Goal: Feedback & Contribution: Leave review/rating

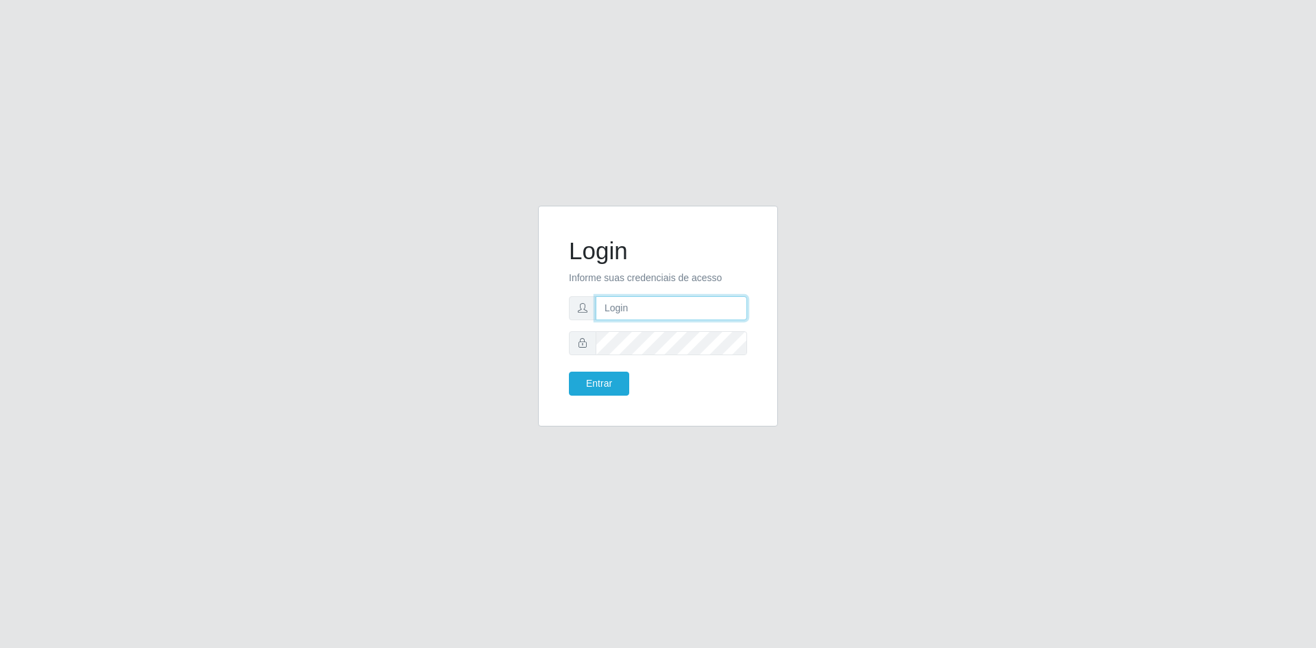
type input "[EMAIL_ADDRESS][DOMAIN_NAME]"
click at [607, 385] on button "Entrar" at bounding box center [599, 383] width 60 height 24
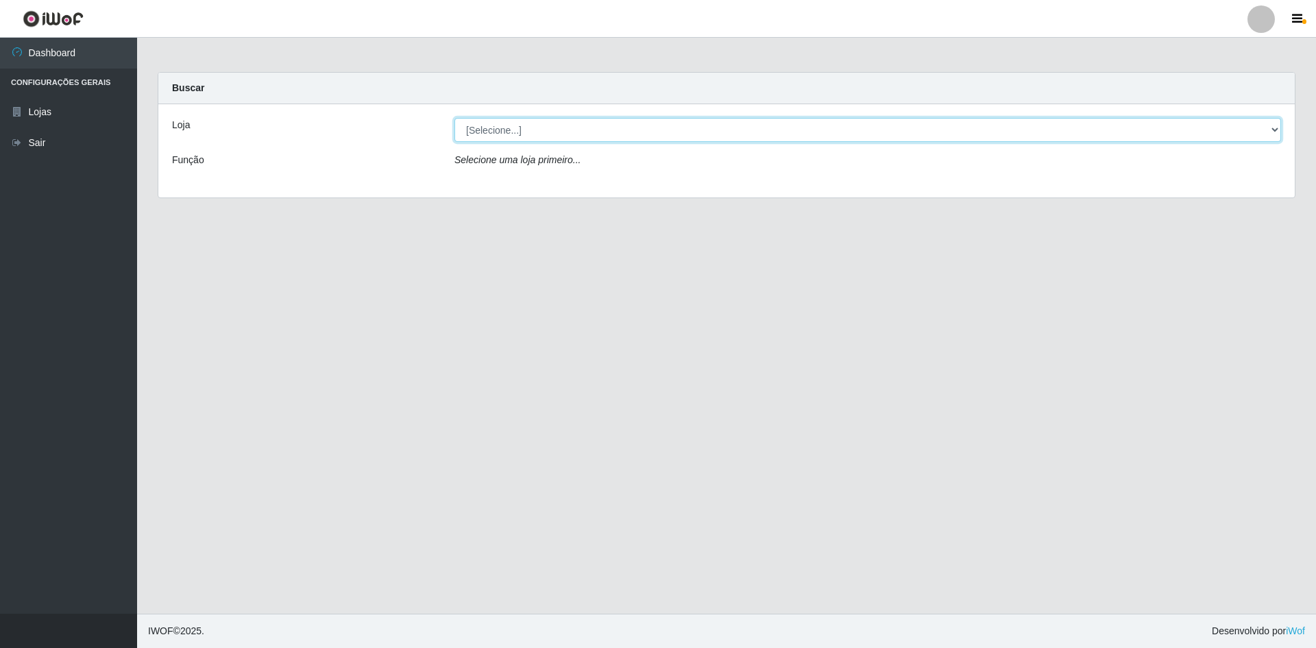
click at [572, 122] on select "[Selecione...] Hiper Queiroz - [GEOGRAPHIC_DATA] [GEOGRAPHIC_DATA] [GEOGRAPHIC_…" at bounding box center [867, 130] width 827 height 24
select select "517"
click at [454, 118] on select "[Selecione...] Hiper Queiroz - [GEOGRAPHIC_DATA] [GEOGRAPHIC_DATA] [GEOGRAPHIC_…" at bounding box center [867, 130] width 827 height 24
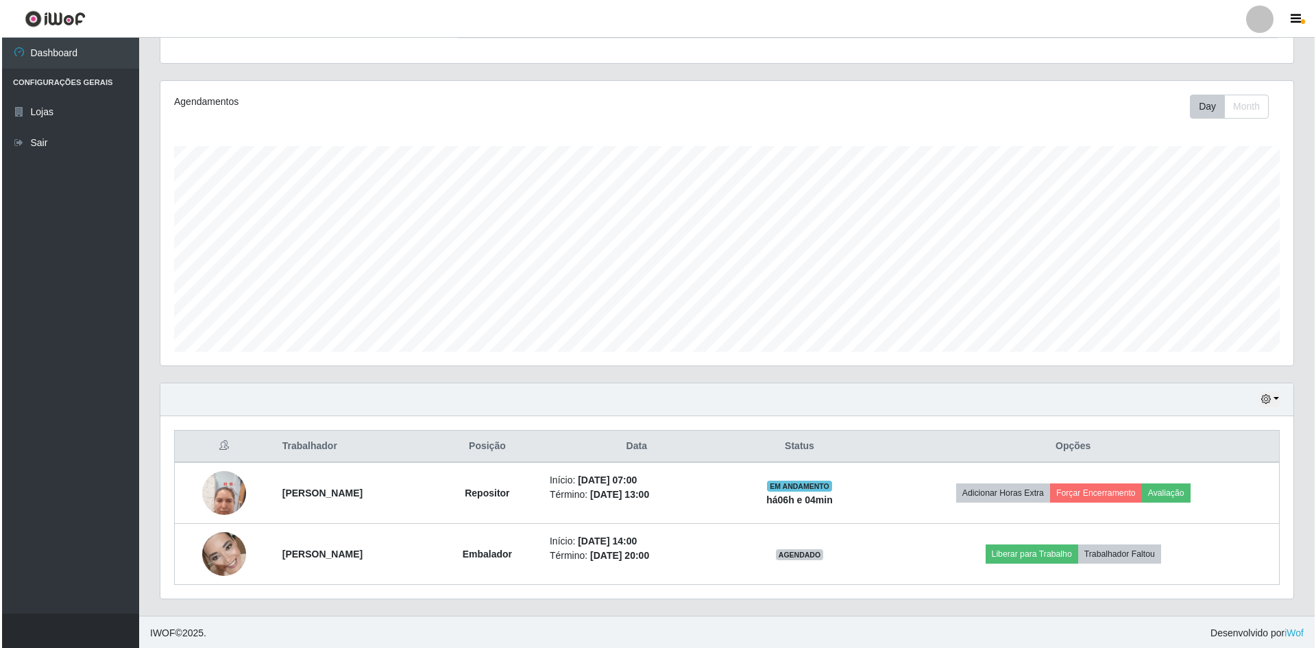
scroll to position [141, 0]
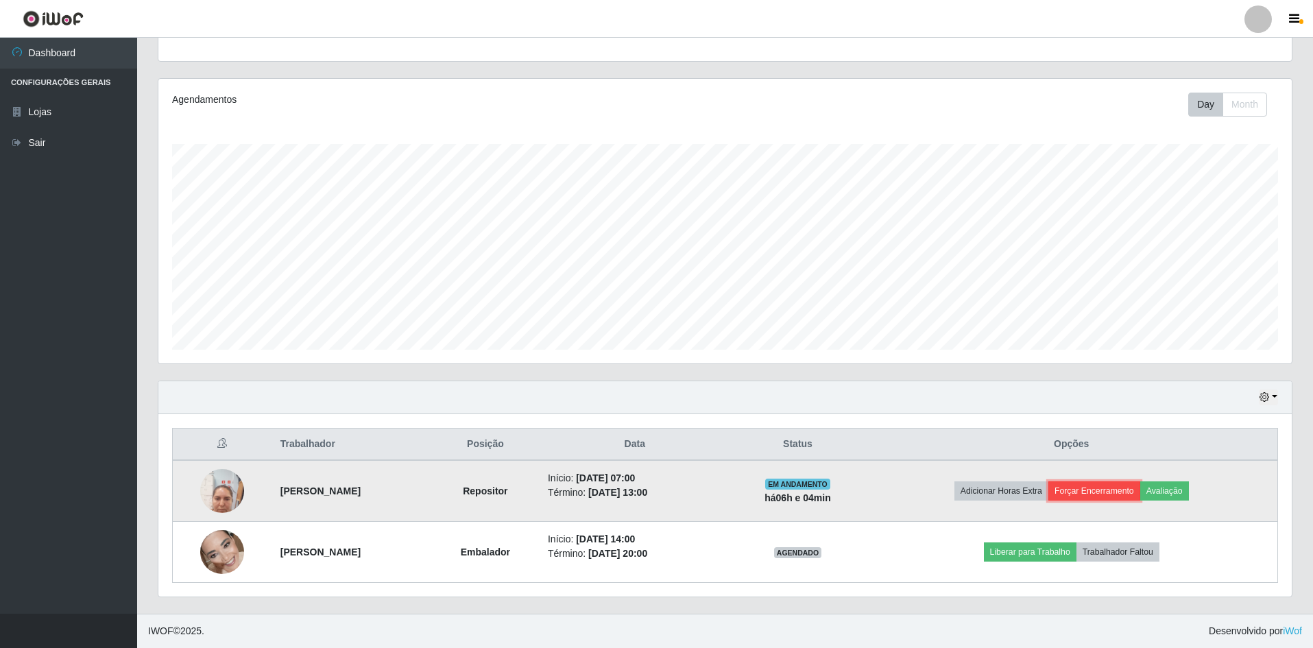
click at [1101, 497] on button "Forçar Encerramento" at bounding box center [1094, 490] width 92 height 19
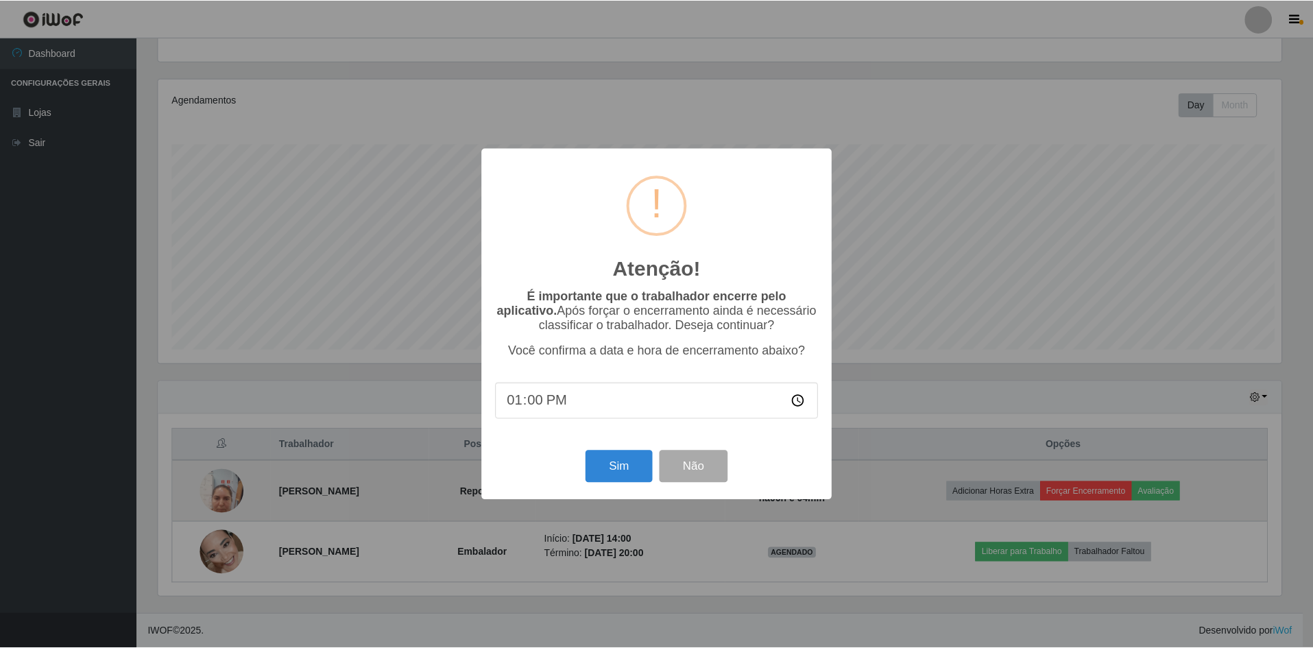
scroll to position [284, 1126]
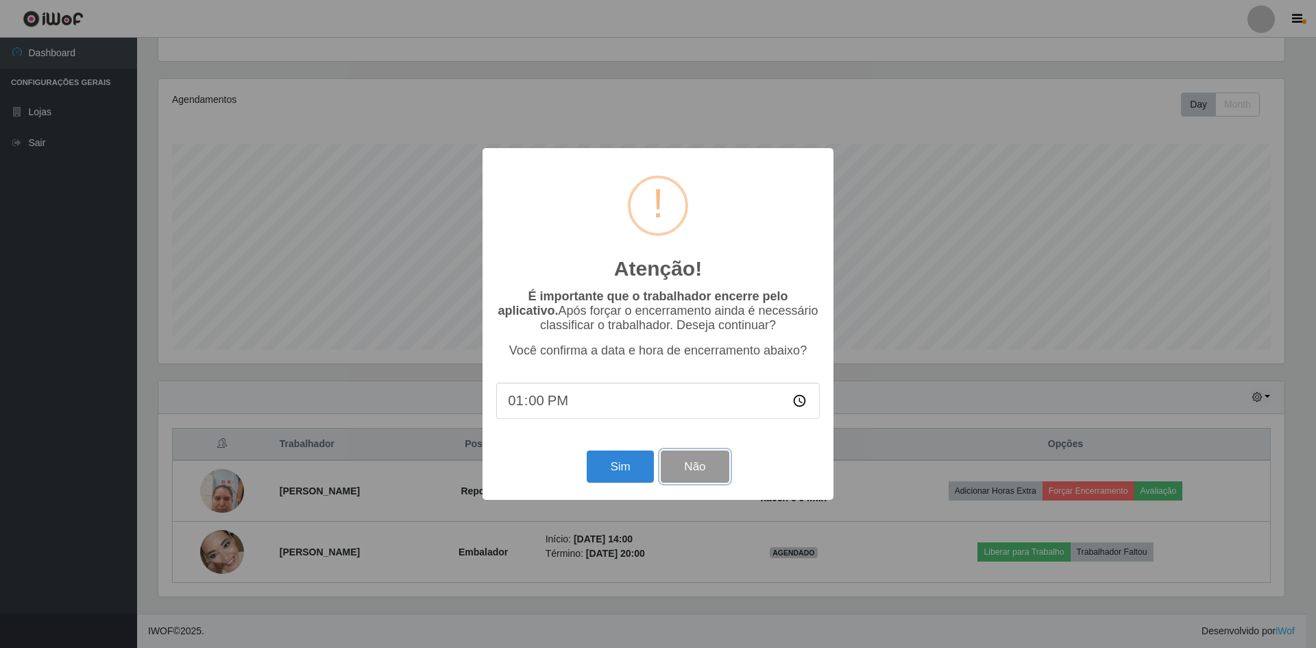
click at [700, 473] on button "Não" at bounding box center [695, 466] width 68 height 32
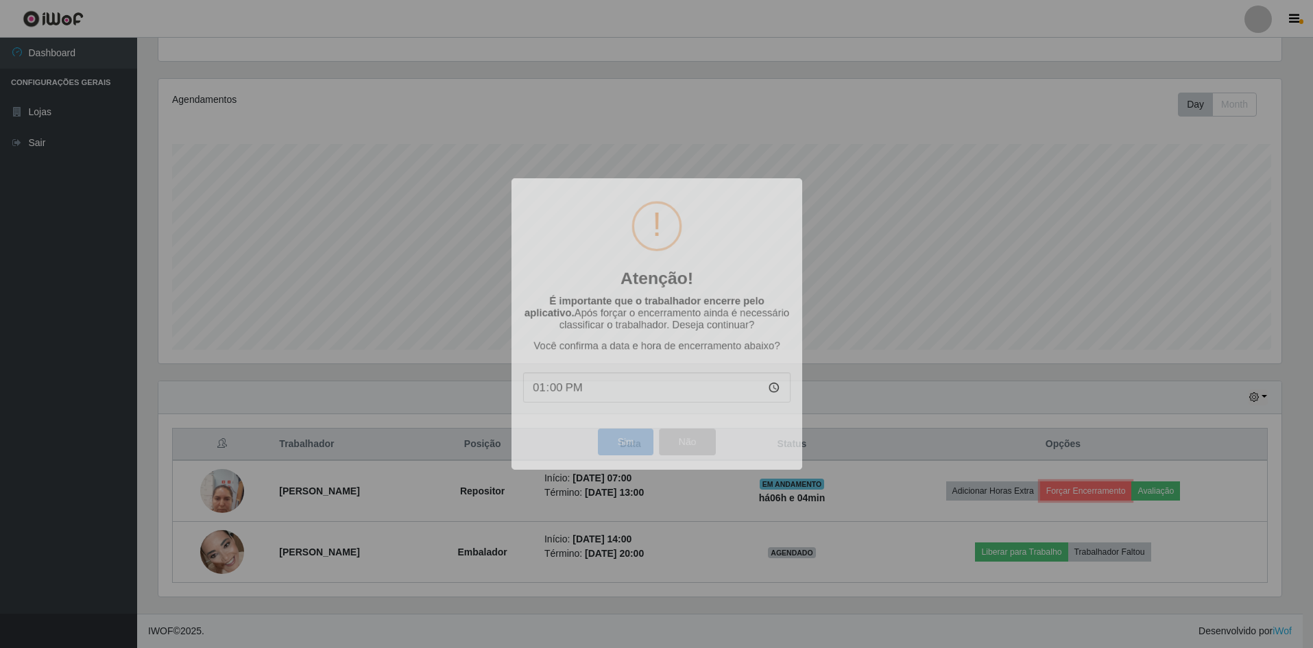
scroll to position [284, 1133]
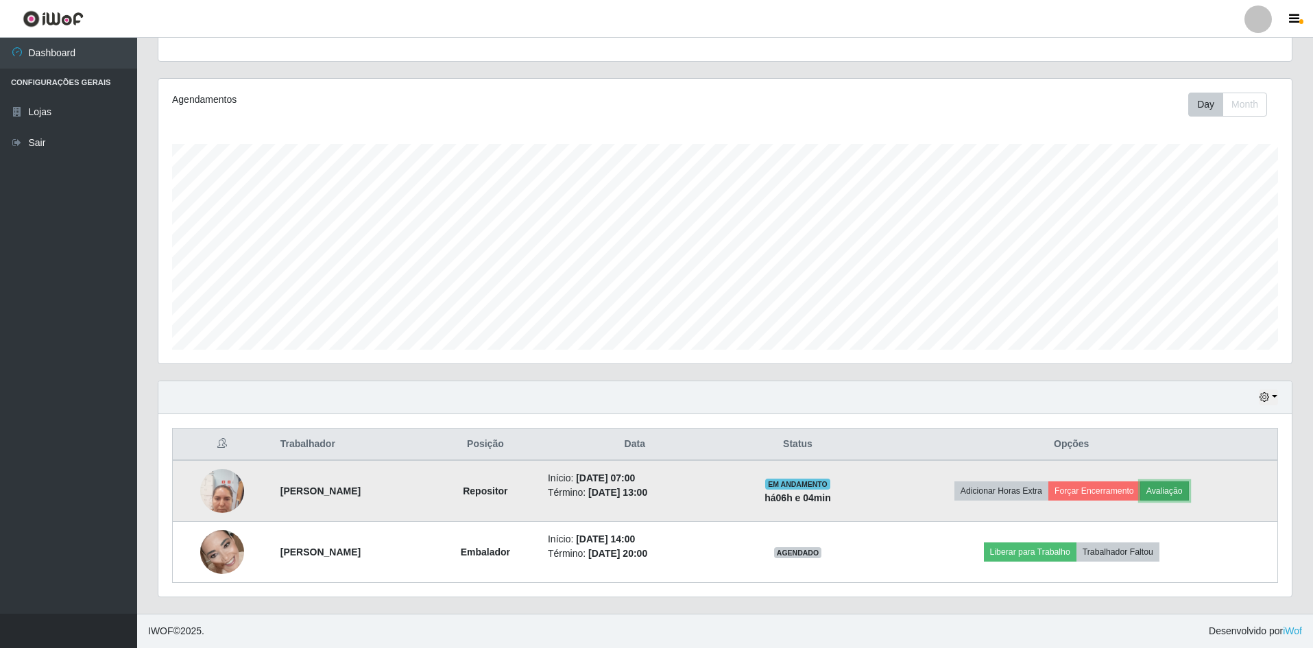
click at [1188, 495] on button "Avaliação" at bounding box center [1164, 490] width 49 height 19
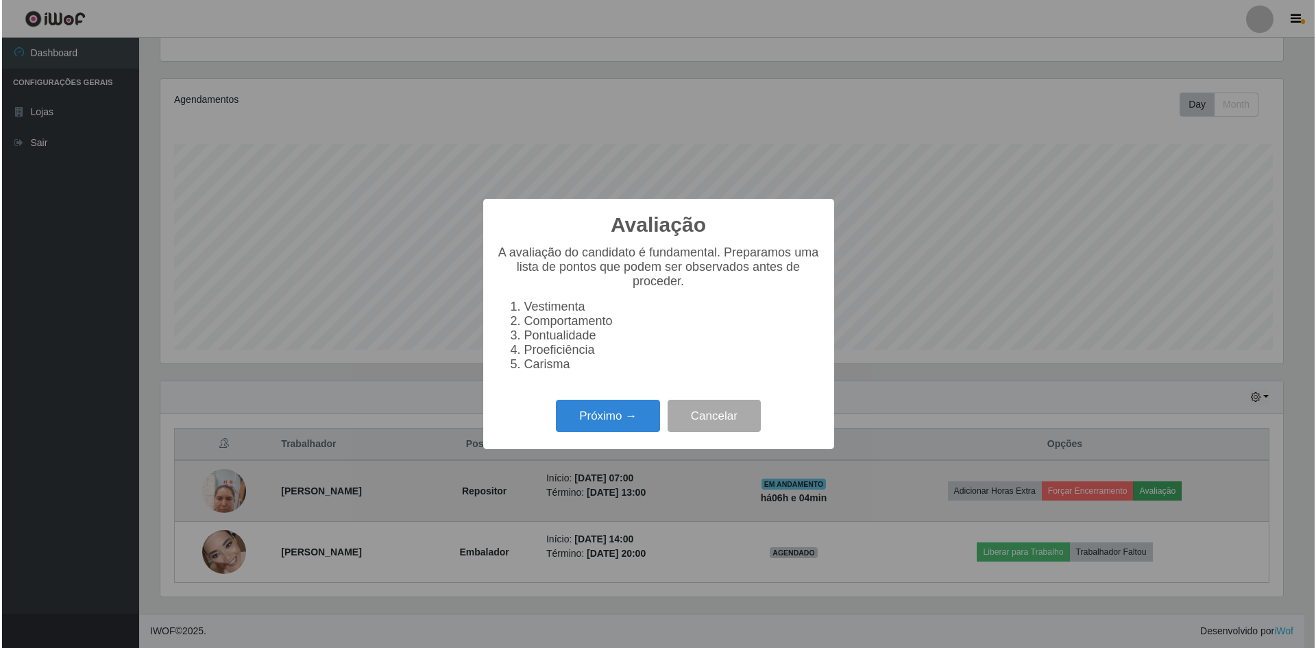
scroll to position [284, 1126]
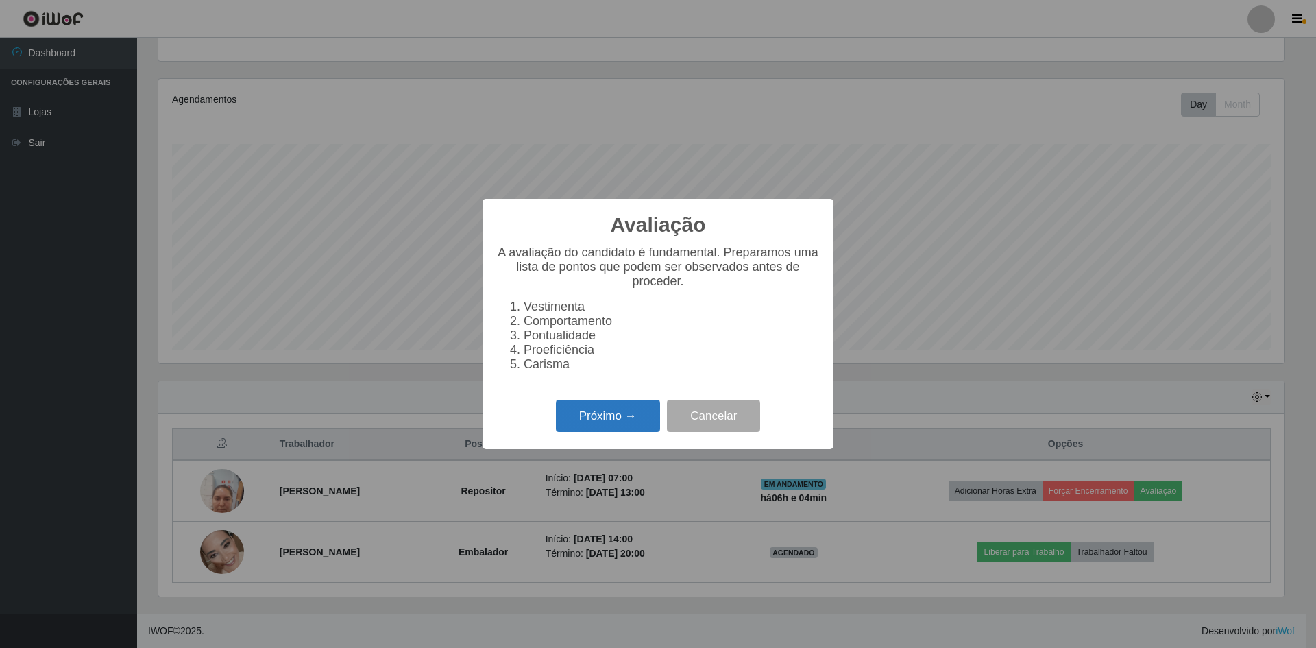
click at [639, 426] on button "Próximo →" at bounding box center [608, 416] width 104 height 32
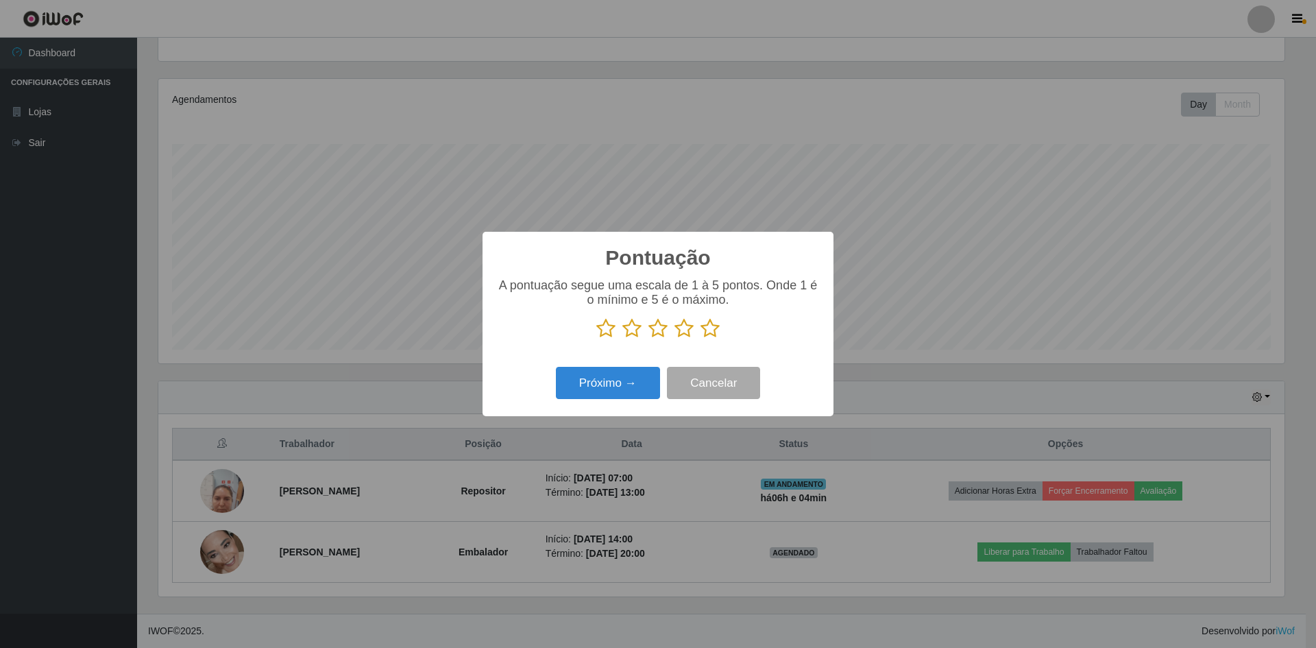
click at [713, 335] on icon at bounding box center [709, 328] width 19 height 21
click at [700, 339] on input "radio" at bounding box center [700, 339] width 0 height 0
click at [598, 389] on button "Próximo →" at bounding box center [608, 383] width 104 height 32
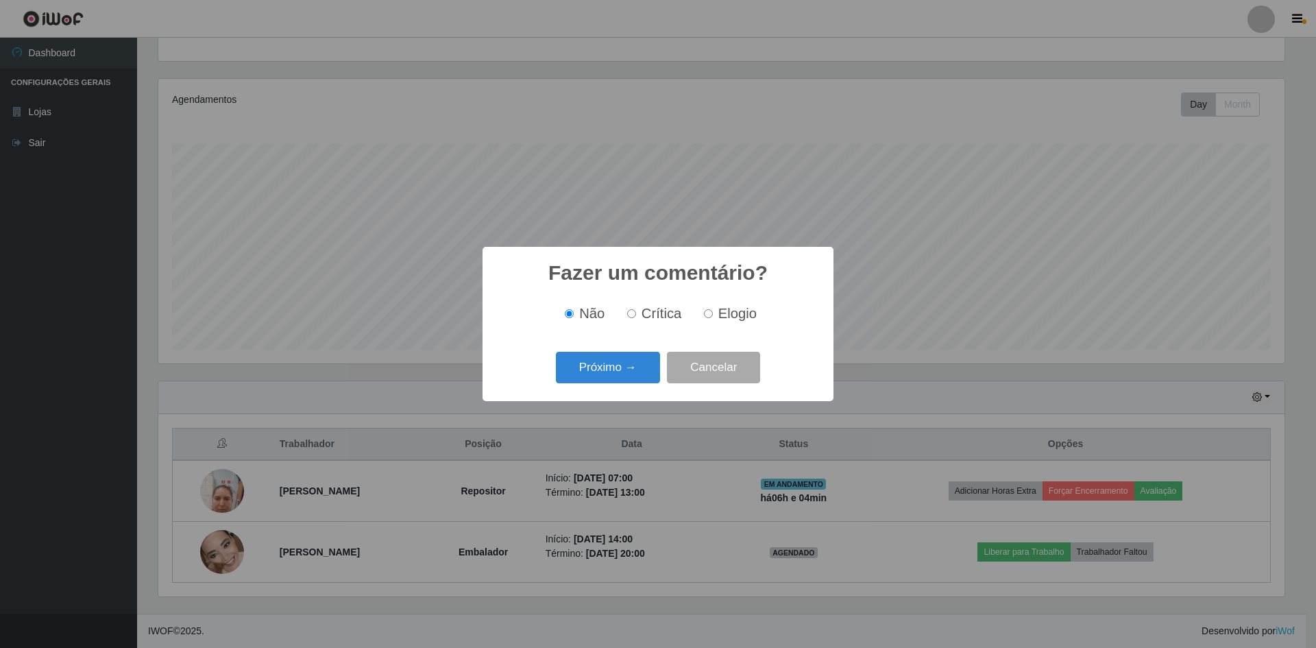
drag, startPoint x: 705, startPoint y: 313, endPoint x: 693, endPoint y: 321, distance: 14.8
click at [706, 315] on input "Elogio" at bounding box center [708, 313] width 9 height 9
radio input "true"
click at [612, 372] on button "Próximo →" at bounding box center [608, 368] width 104 height 32
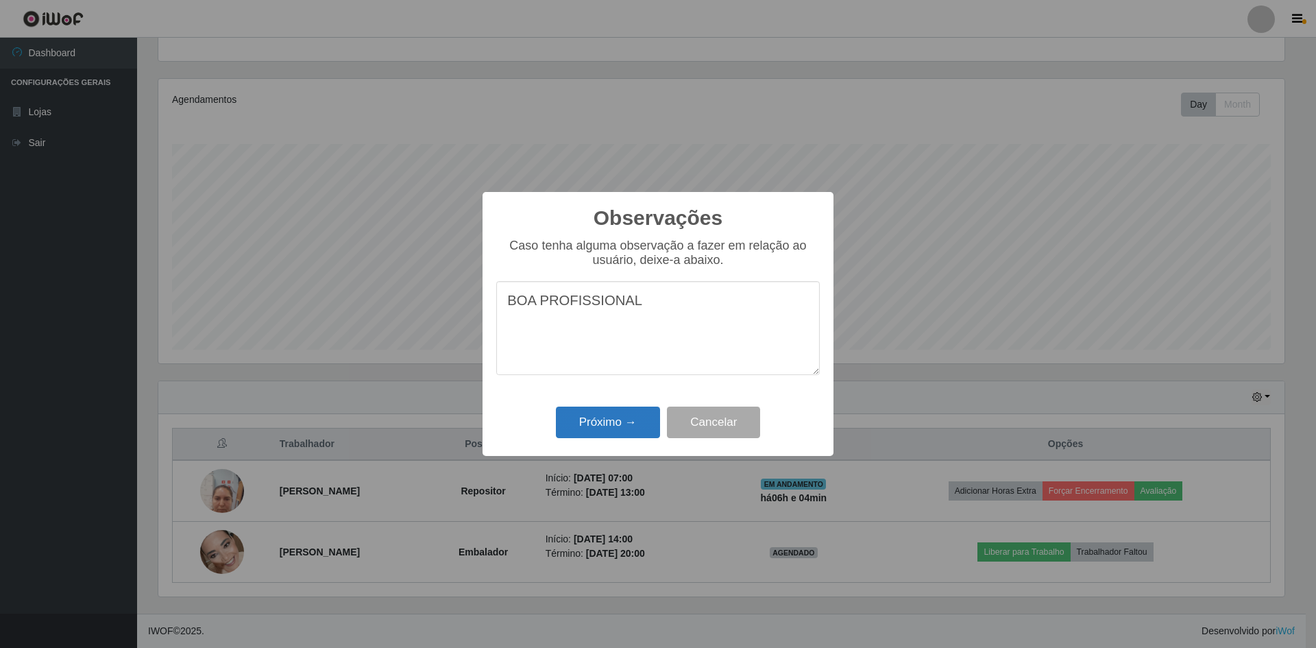
type textarea "BOA PROFISSIONAL"
click at [593, 416] on button "Próximo →" at bounding box center [608, 422] width 104 height 32
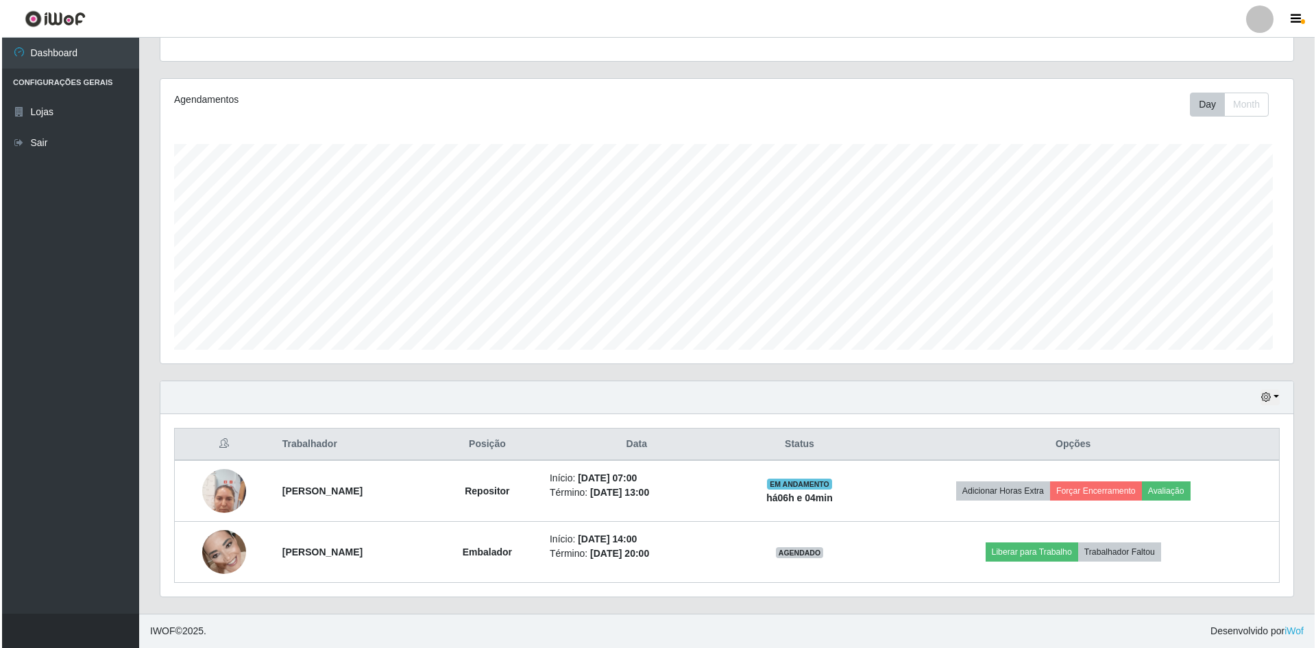
scroll to position [284, 1133]
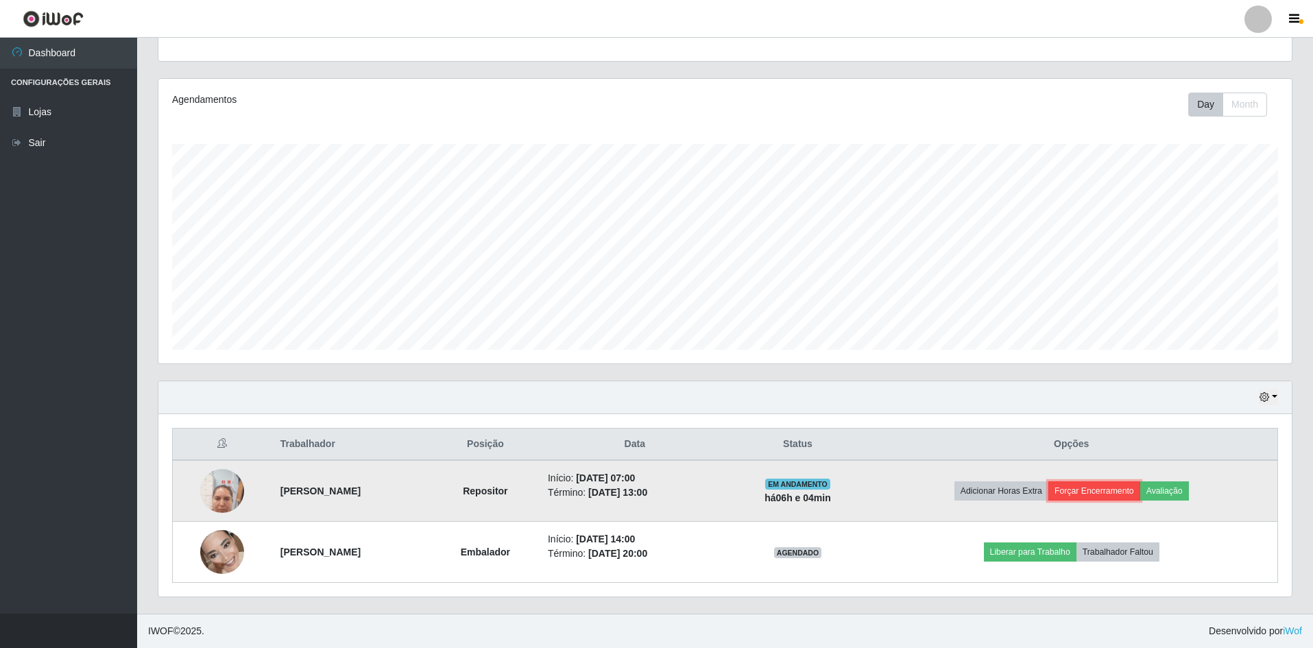
click at [1099, 491] on button "Forçar Encerramento" at bounding box center [1094, 490] width 92 height 19
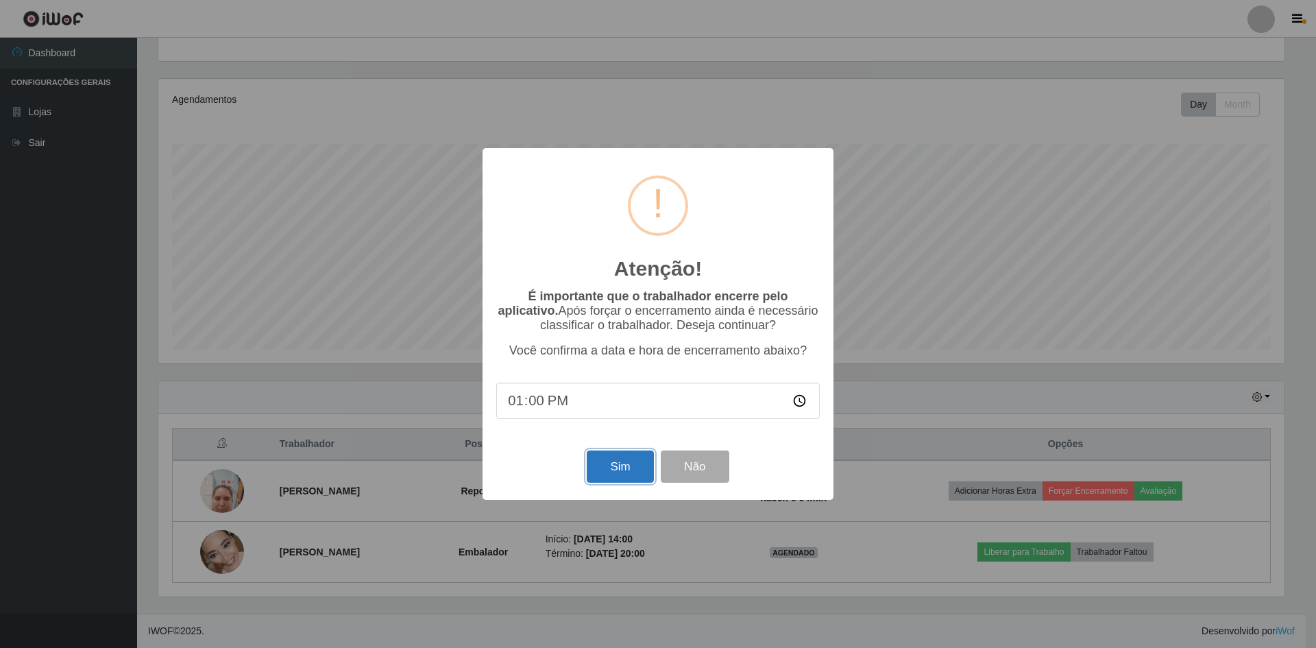
click at [646, 476] on button "Sim" at bounding box center [620, 466] width 66 height 32
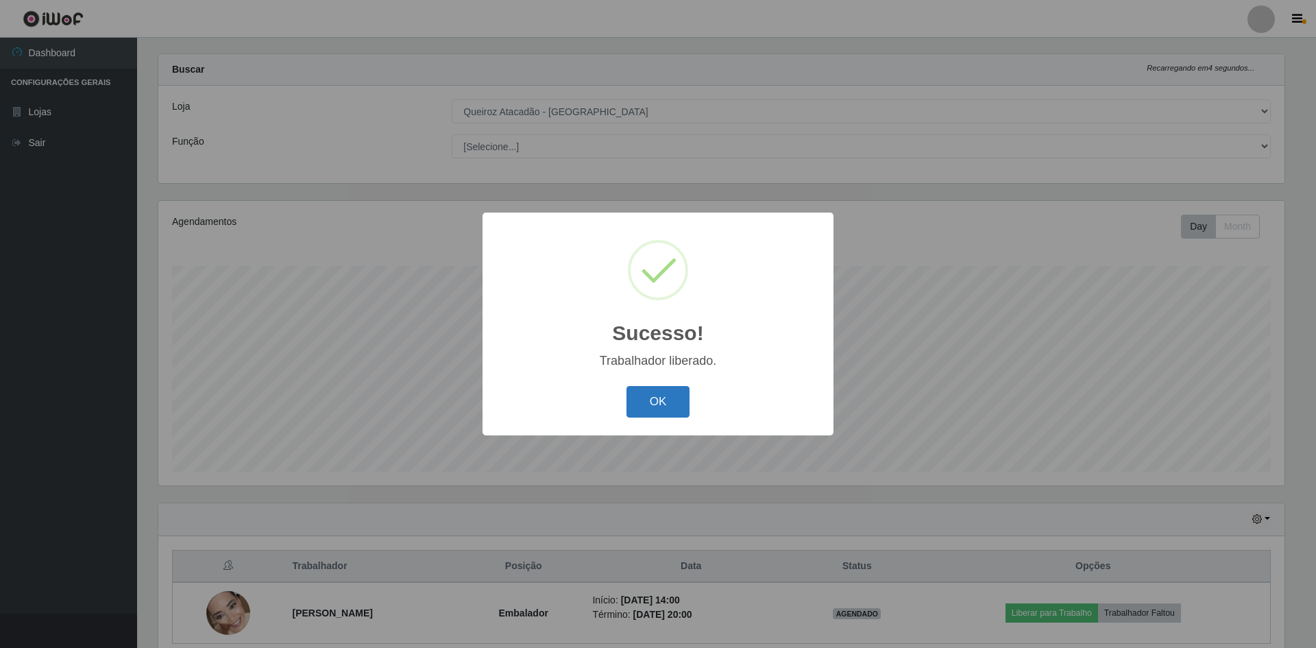
click at [663, 405] on button "OK" at bounding box center [658, 402] width 64 height 32
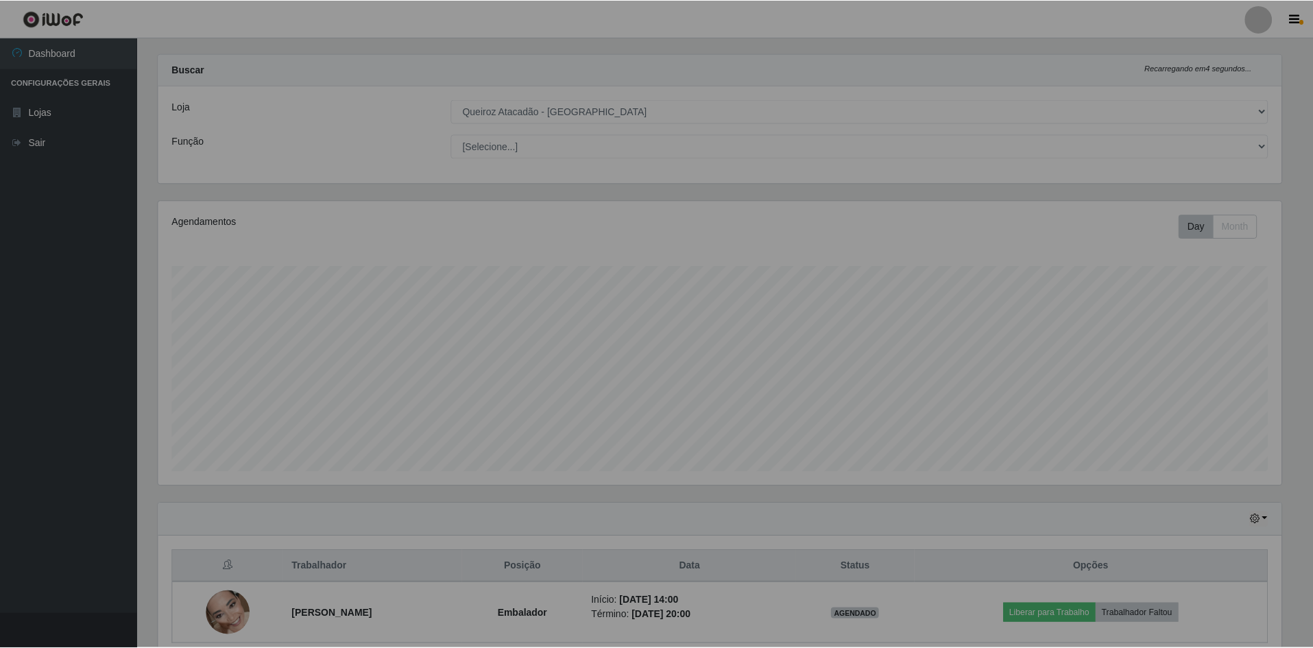
scroll to position [284, 1133]
